Goal: Communication & Community: Answer question/provide support

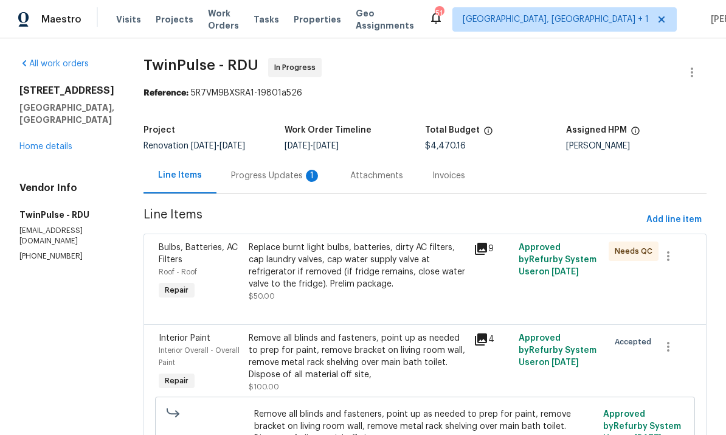
click at [270, 175] on div "Progress Updates 1" at bounding box center [276, 176] width 90 height 12
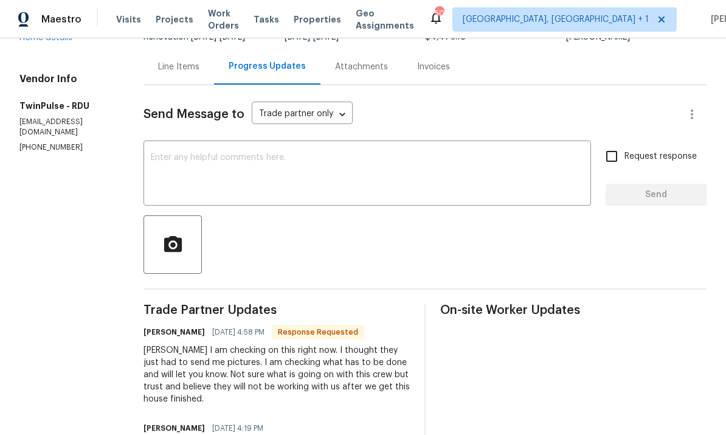
scroll to position [88, 0]
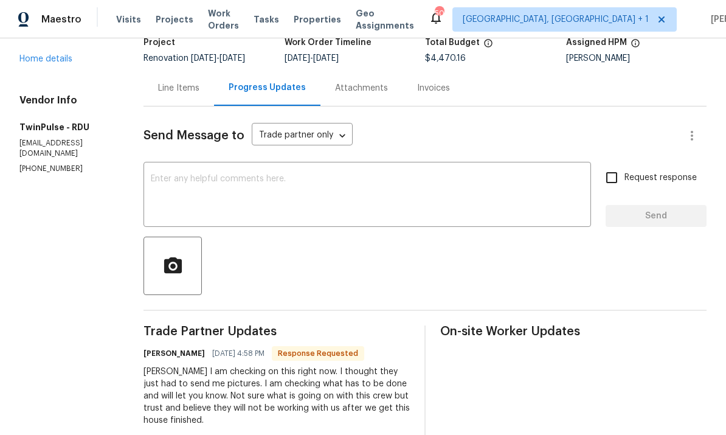
click at [178, 96] on div "Line Items" at bounding box center [179, 88] width 71 height 36
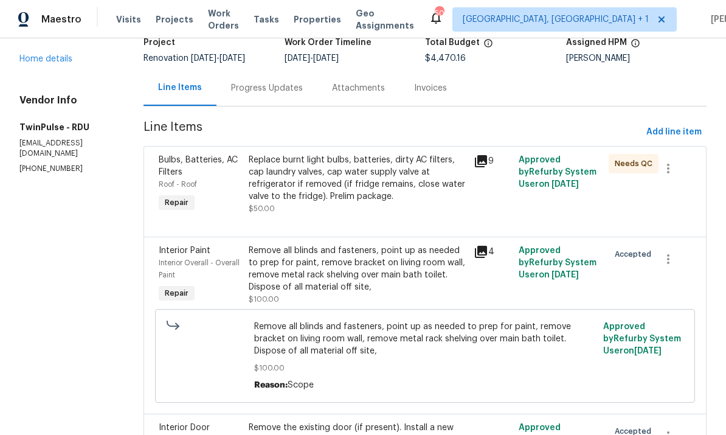
click at [43, 61] on link "Home details" at bounding box center [45, 59] width 53 height 9
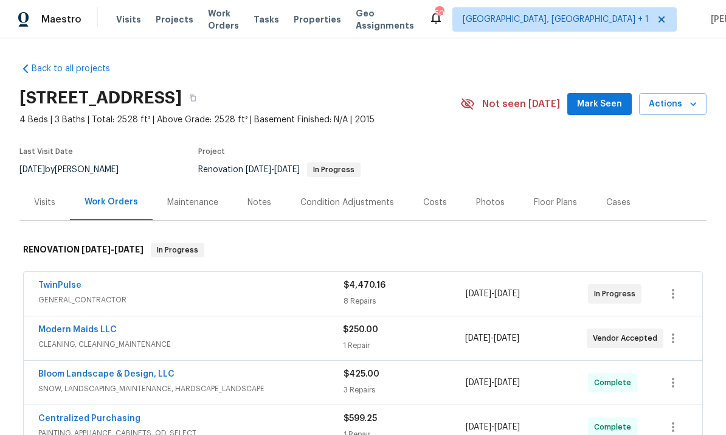
click at [82, 341] on span "CLEANING, CLEANING_MAINTENANCE" at bounding box center [190, 344] width 305 height 12
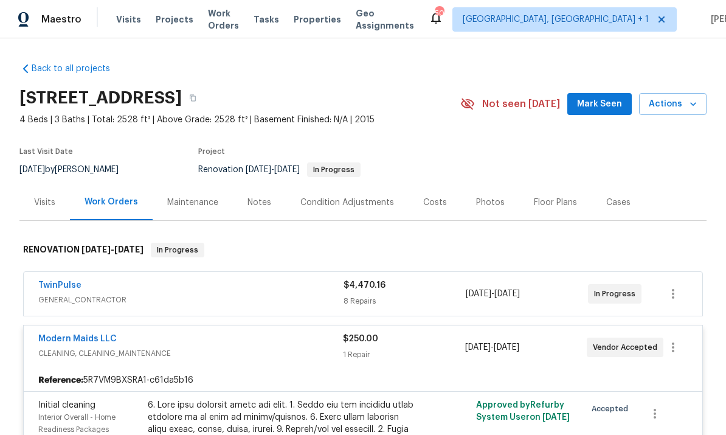
click at [74, 338] on link "Modern Maids LLC" at bounding box center [77, 339] width 78 height 9
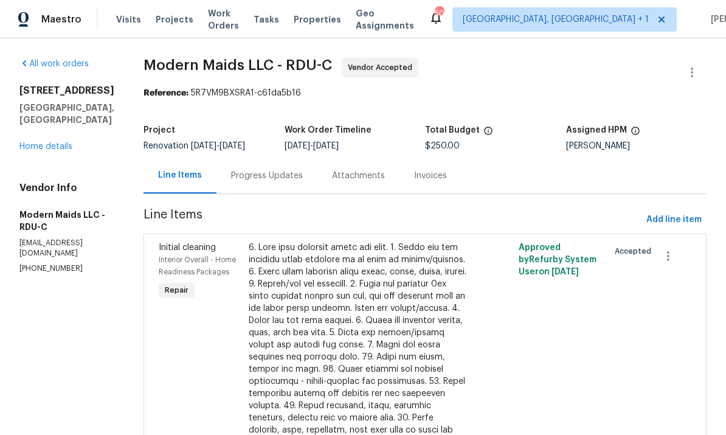
click at [273, 174] on div "Progress Updates" at bounding box center [267, 176] width 72 height 12
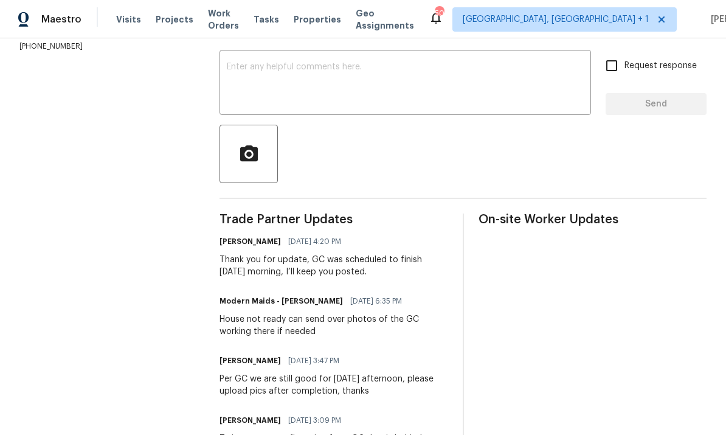
scroll to position [222, 0]
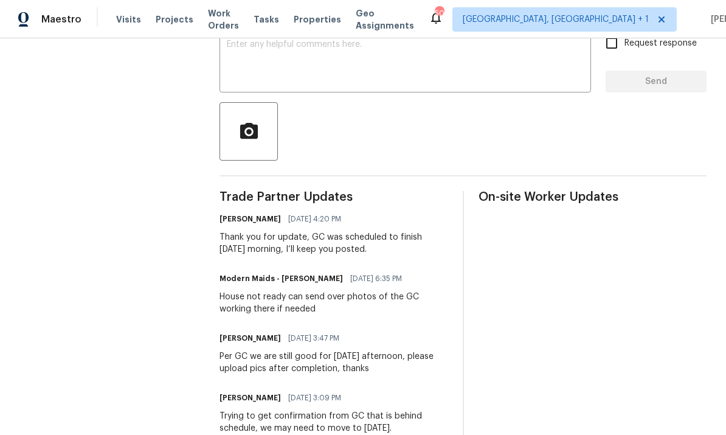
click at [266, 56] on textarea at bounding box center [405, 61] width 357 height 43
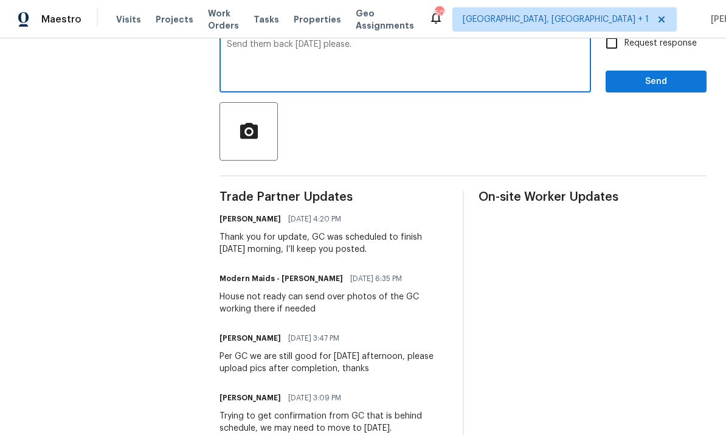
click at [383, 59] on textarea "Send them back [DATE] please." at bounding box center [405, 61] width 357 height 43
type textarea "Send them back [DATE] please."
click at [618, 56] on input "Request response" at bounding box center [612, 43] width 26 height 26
checkbox input "true"
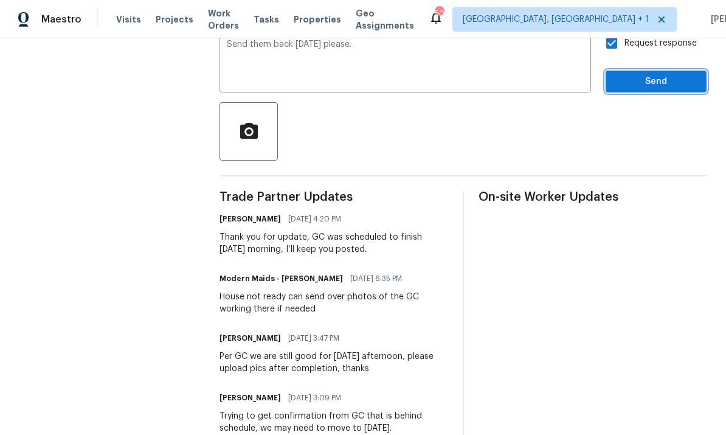
click at [656, 89] on span "Send" at bounding box center [657, 81] width 82 height 15
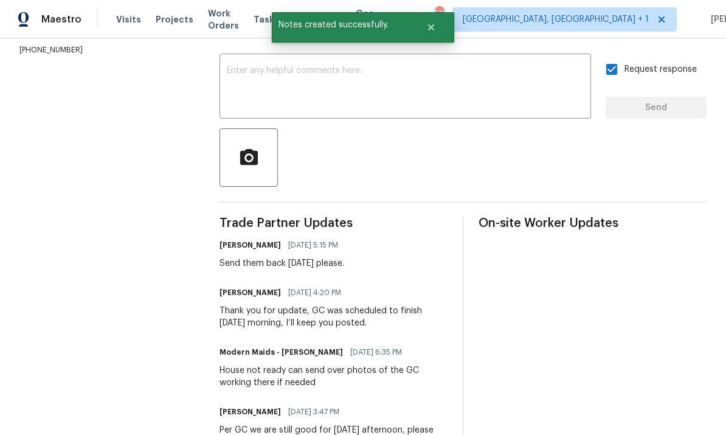
scroll to position [197, 0]
